Goal: Information Seeking & Learning: Learn about a topic

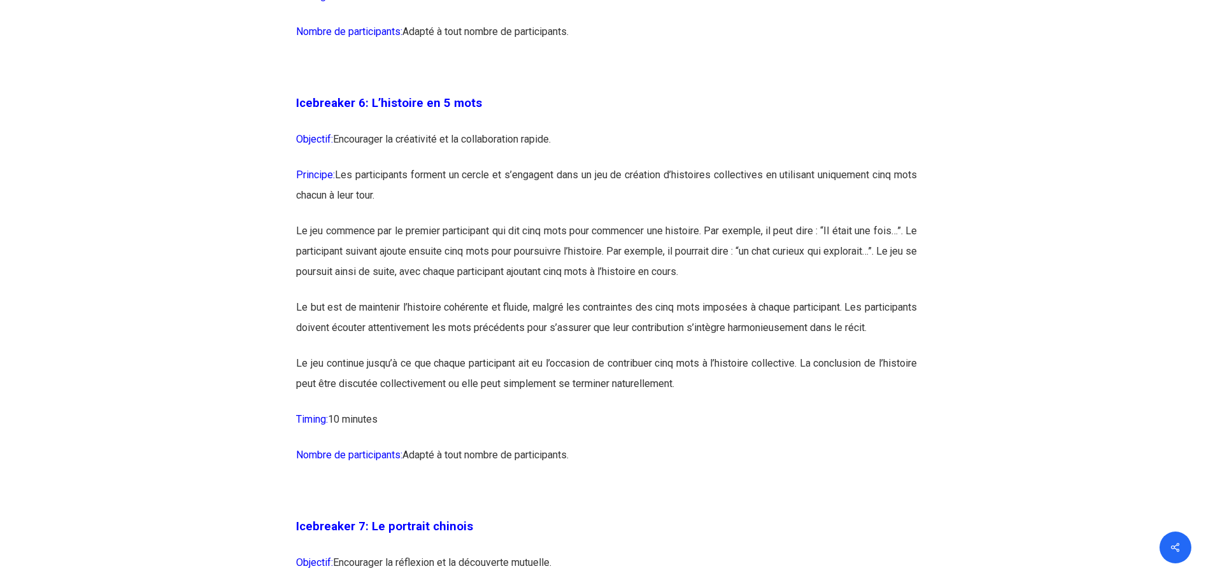
scroll to position [2994, 0]
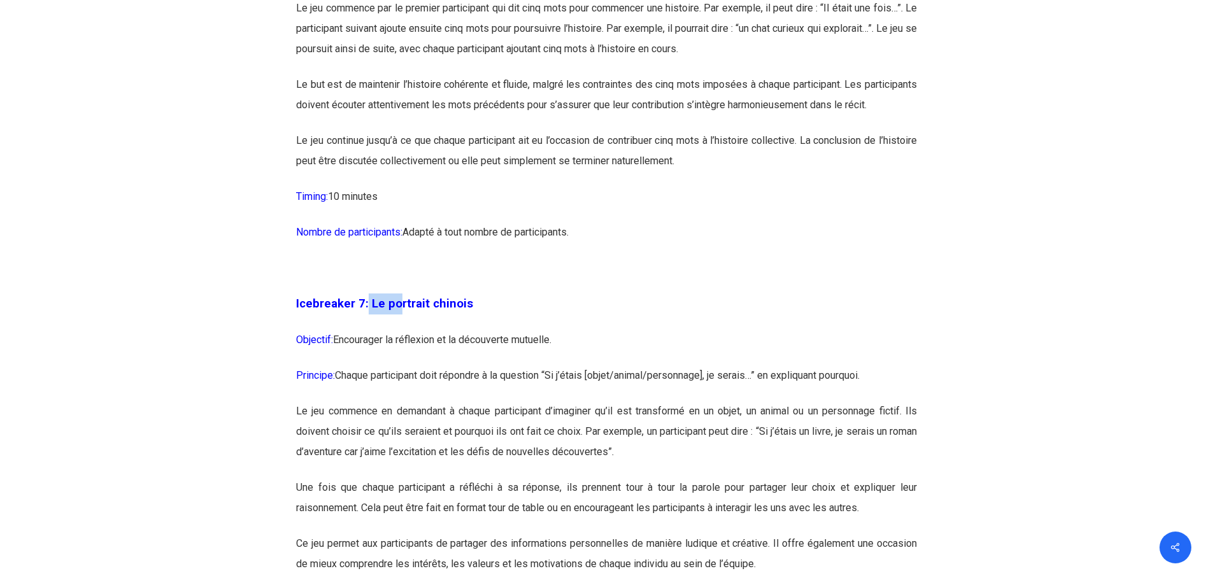
drag, startPoint x: 367, startPoint y: 344, endPoint x: 407, endPoint y: 336, distance: 40.9
click at [406, 311] on span "Icebreaker 7: Le portrait chinois" at bounding box center [384, 304] width 177 height 14
click at [407, 311] on span "Icebreaker 7: Le portrait chinois" at bounding box center [384, 304] width 177 height 14
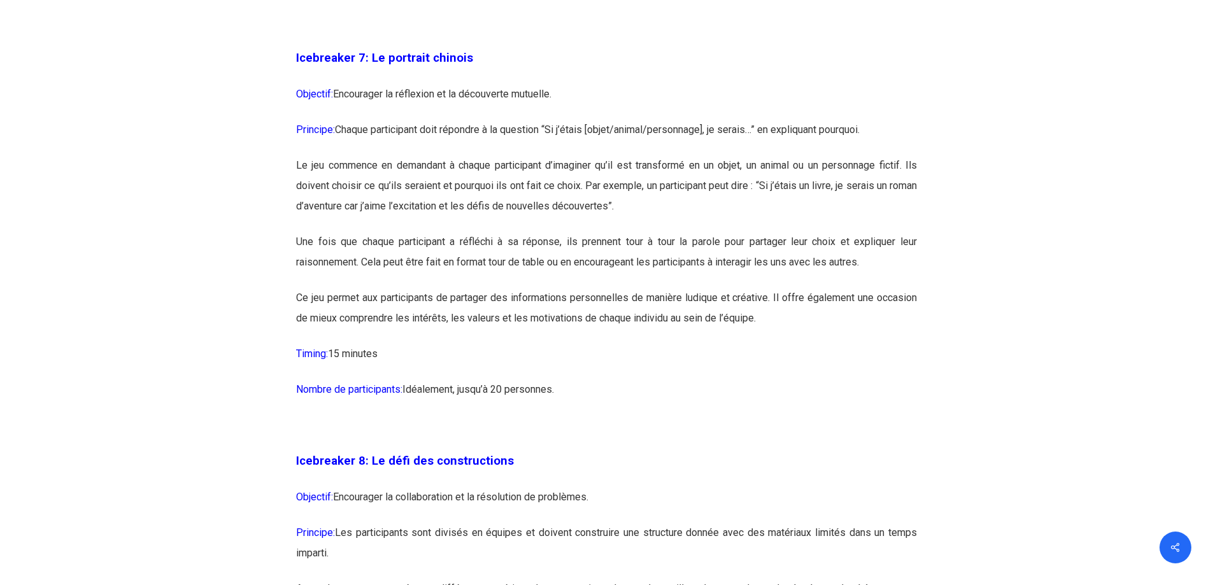
scroll to position [3376, 0]
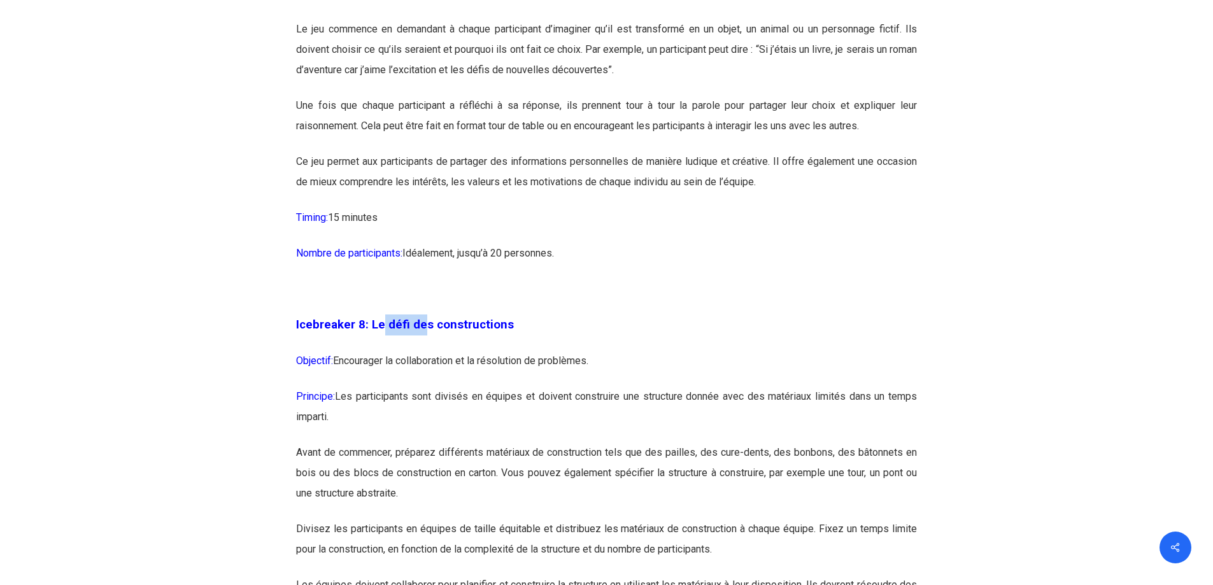
drag, startPoint x: 379, startPoint y: 365, endPoint x: 440, endPoint y: 349, distance: 62.6
click at [440, 315] on p at bounding box center [606, 297] width 621 height 36
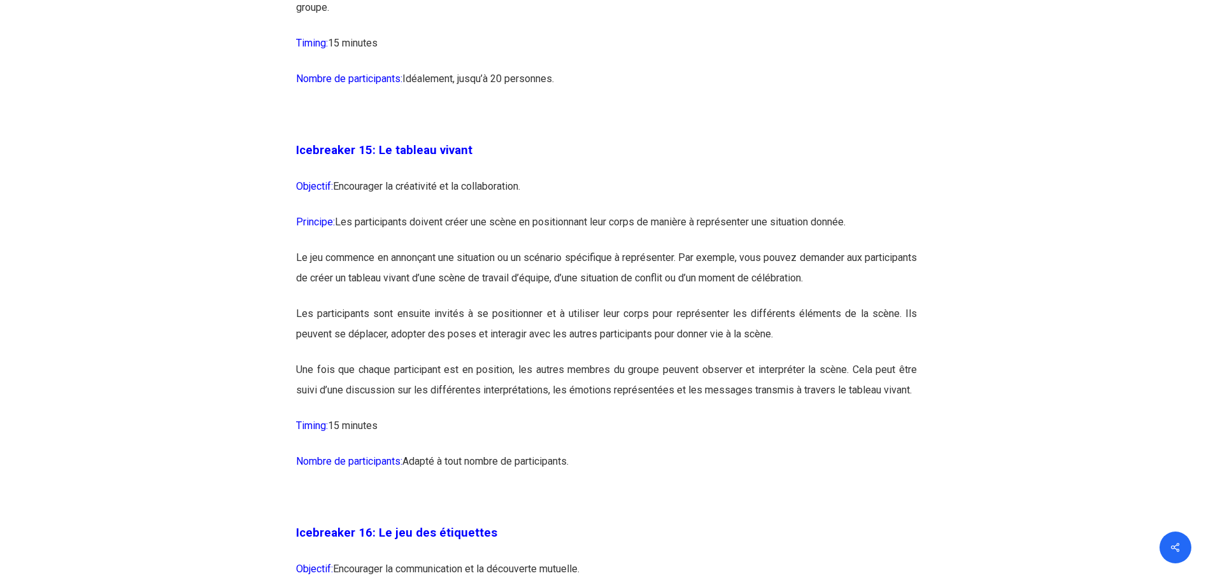
scroll to position [6625, 0]
